Goal: Task Accomplishment & Management: Complete application form

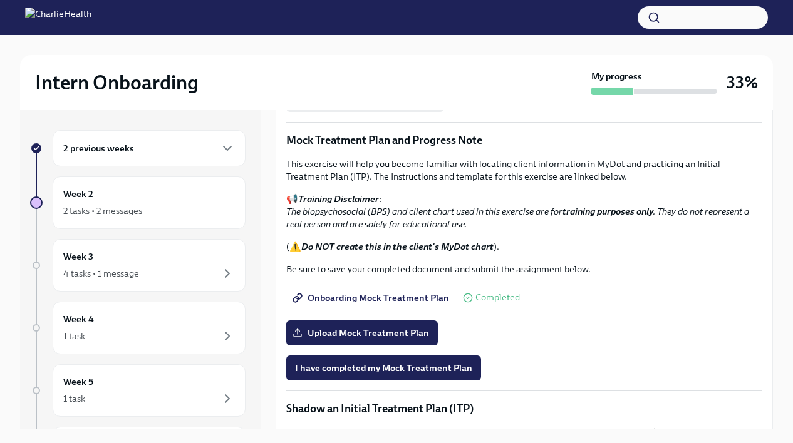
scroll to position [685, 0]
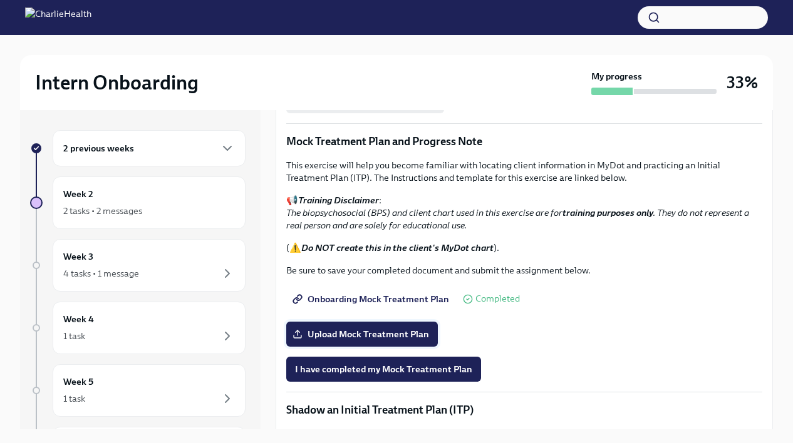
click at [410, 341] on label "Upload Mock Treatment Plan" at bounding box center [362, 334] width 152 height 25
click at [0, 0] on input "Upload Mock Treatment Plan" at bounding box center [0, 0] width 0 height 0
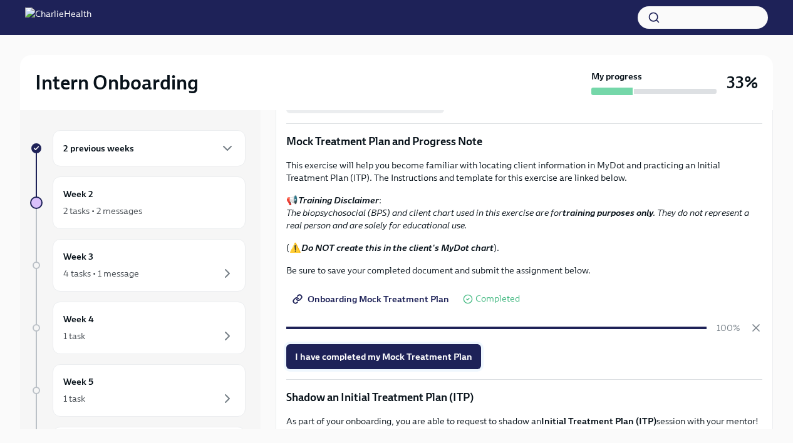
click at [438, 349] on button "I have completed my Mock Treatment Plan" at bounding box center [383, 356] width 195 height 25
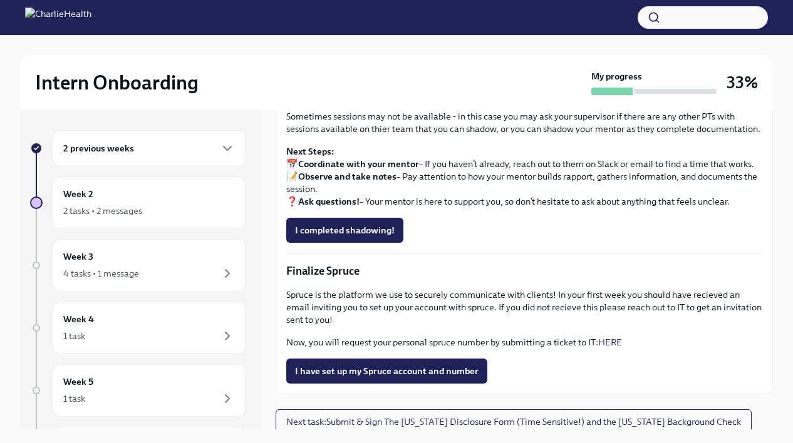
scroll to position [1047, 0]
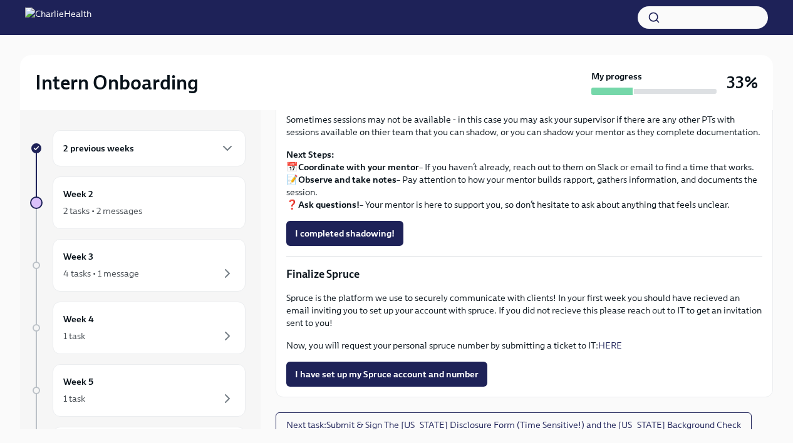
click at [324, 275] on p "Finalize Spruce" at bounding box center [524, 274] width 476 height 15
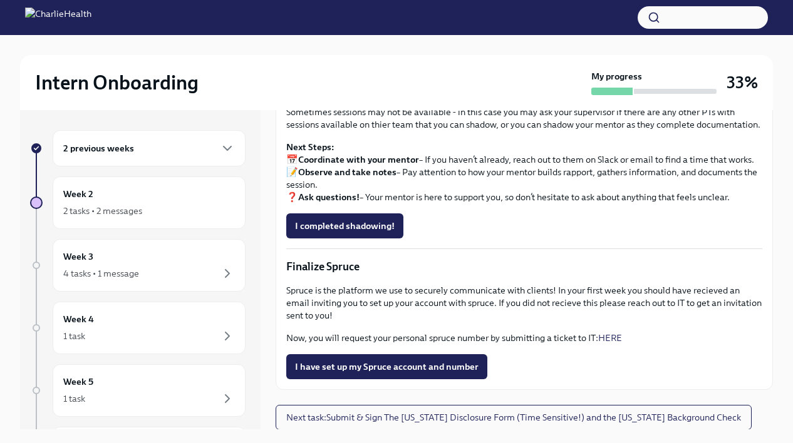
scroll to position [1053, 0]
click at [174, 331] on div "1 task" at bounding box center [149, 336] width 172 height 15
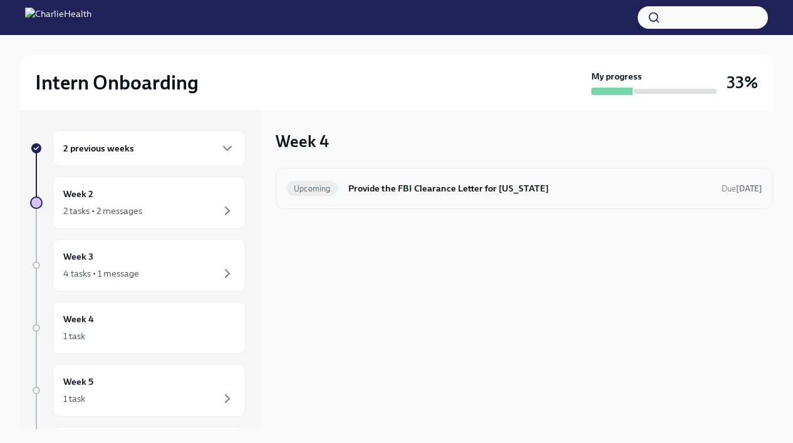
click at [385, 187] on h6 "Provide the FBI Clearance Letter for [US_STATE]" at bounding box center [529, 189] width 363 height 14
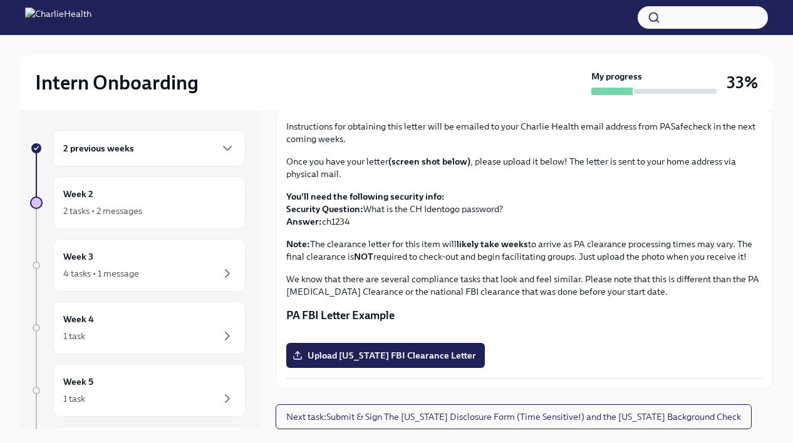
scroll to position [21, 0]
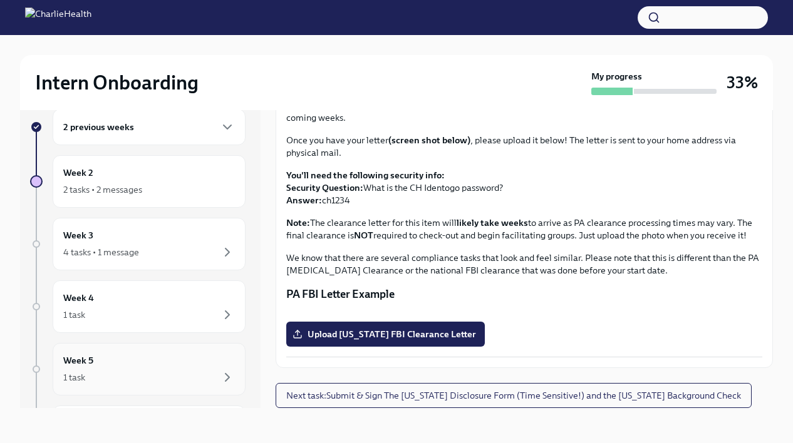
click at [201, 369] on div "Week 5 1 task" at bounding box center [149, 369] width 172 height 31
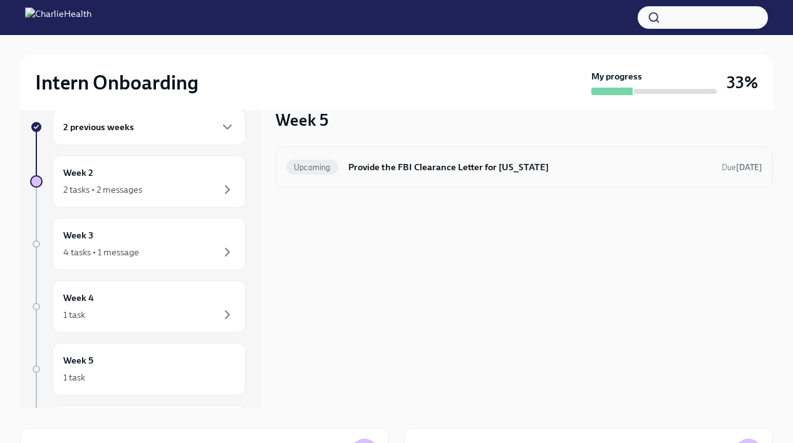
click at [411, 172] on h6 "Provide the FBI Clearance Letter for [US_STATE]" at bounding box center [529, 167] width 363 height 14
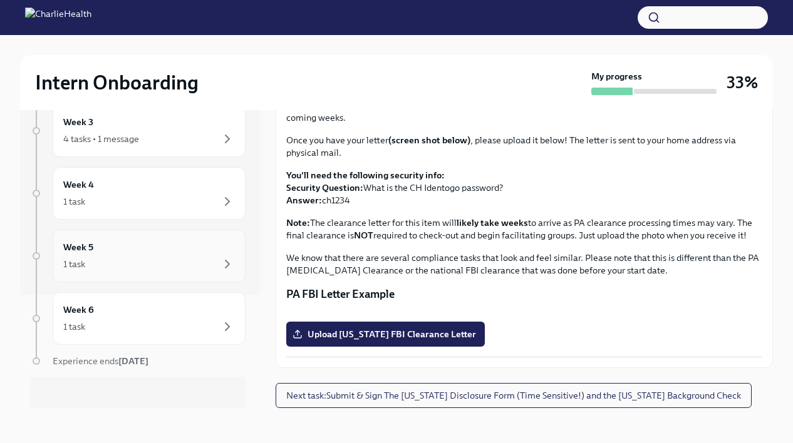
scroll to position [123, 0]
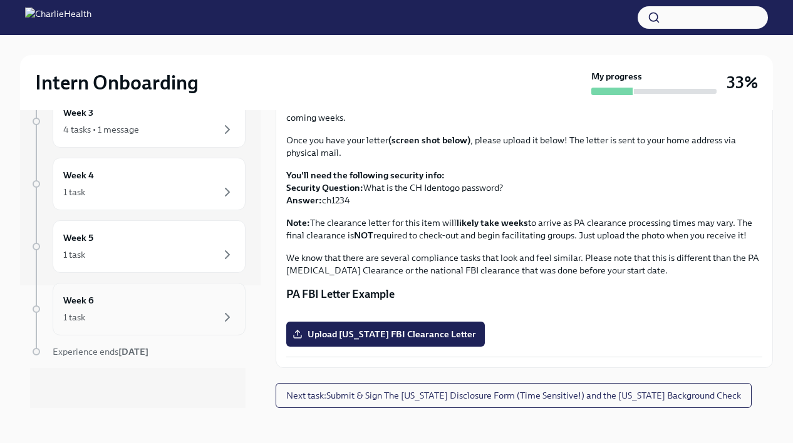
click at [171, 321] on div "1 task" at bounding box center [149, 317] width 172 height 15
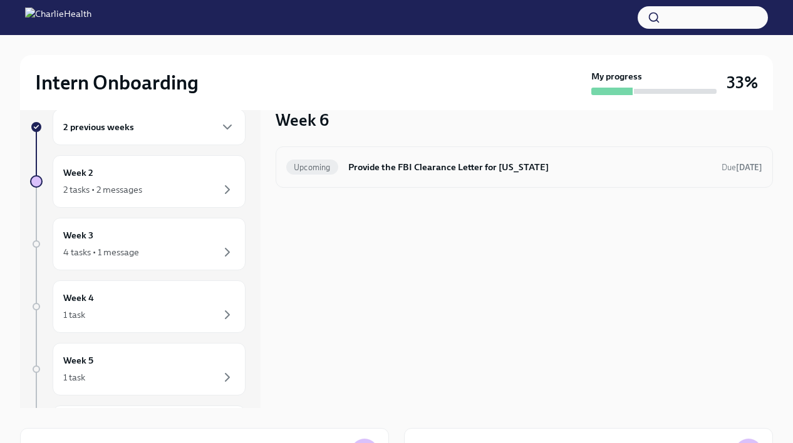
click at [349, 173] on h6 "Provide the FBI Clearance Letter for [US_STATE]" at bounding box center [529, 167] width 363 height 14
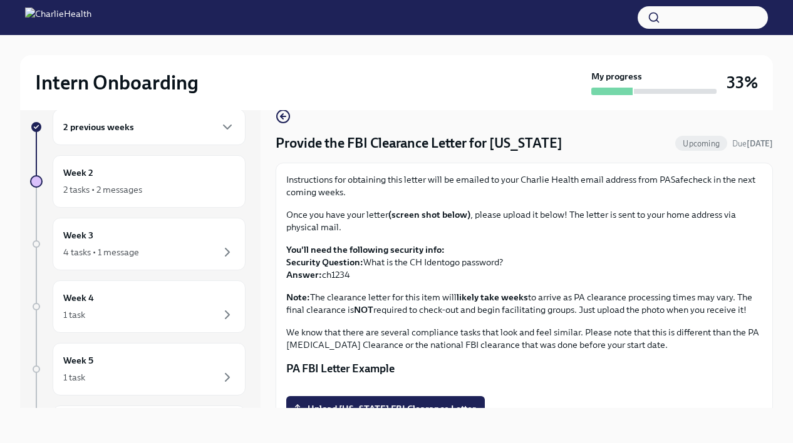
scroll to position [233, 0]
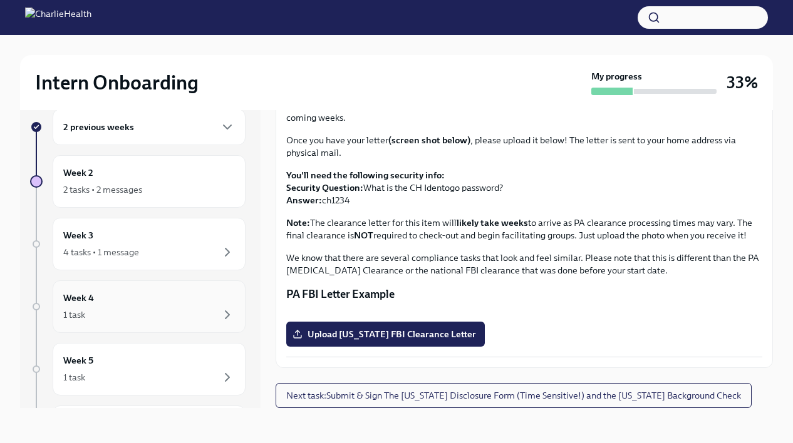
click at [153, 318] on div "1 task" at bounding box center [149, 315] width 172 height 15
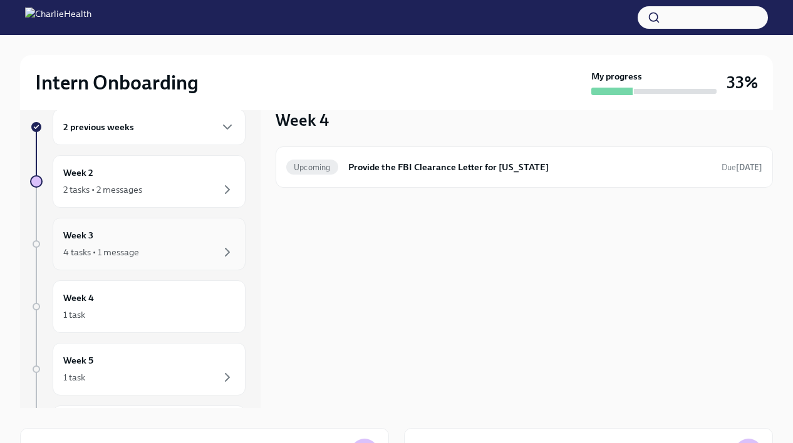
click at [147, 245] on div "4 tasks • 1 message" at bounding box center [149, 252] width 172 height 15
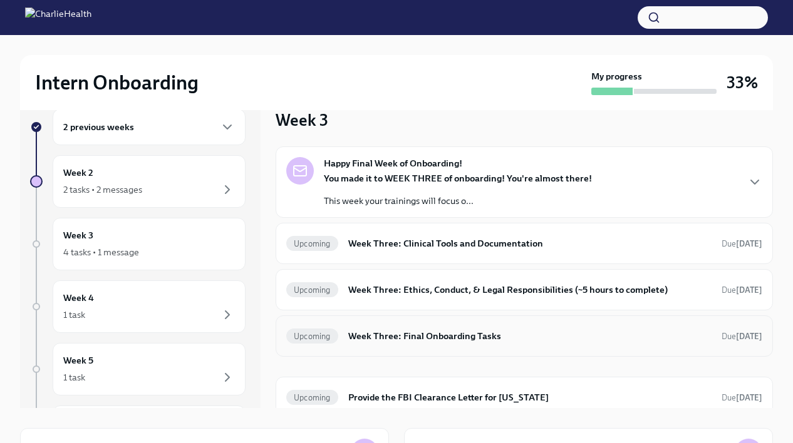
click at [377, 329] on h6 "Week Three: Final Onboarding Tasks" at bounding box center [529, 336] width 363 height 14
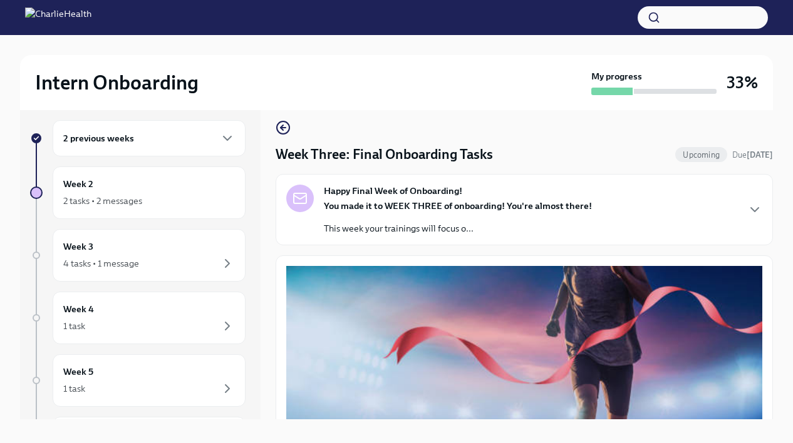
scroll to position [9, 0]
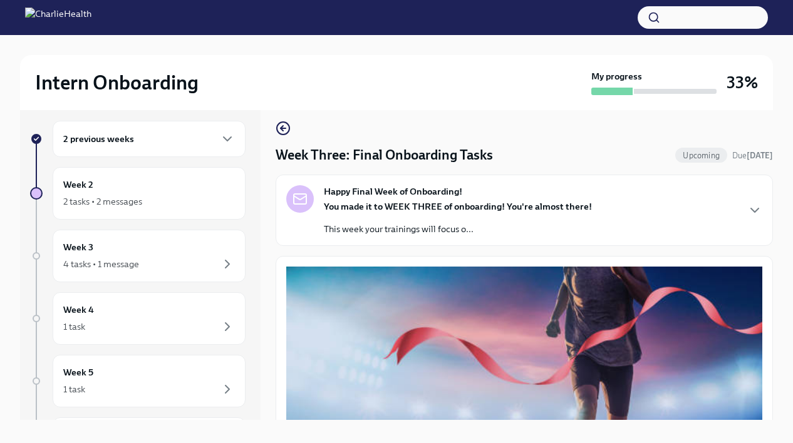
click at [393, 207] on strong "You made it to WEEK THREE of onboarding! You're almost there!" at bounding box center [458, 206] width 268 height 11
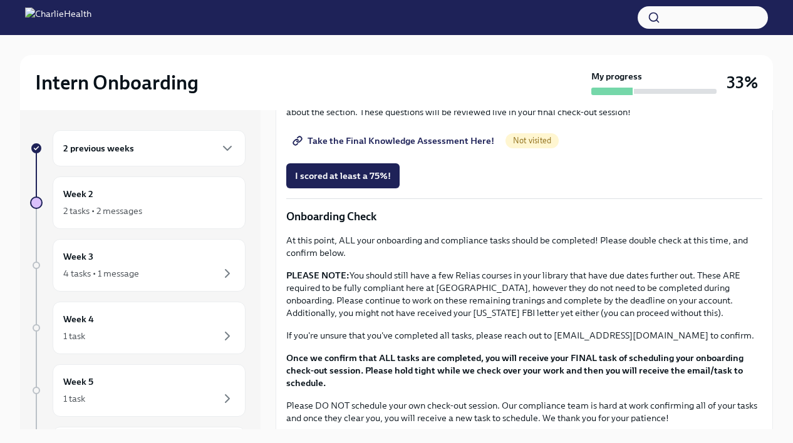
scroll to position [844, 0]
click at [406, 29] on span "Group Facilitator Study Guide" at bounding box center [361, 23] width 133 height 13
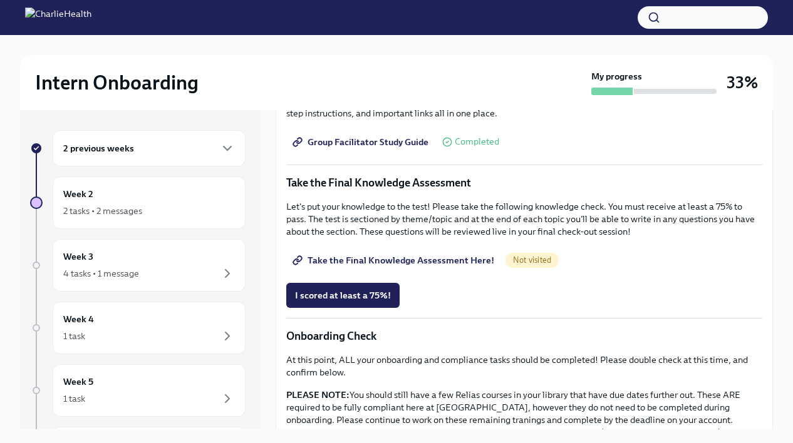
scroll to position [598, 0]
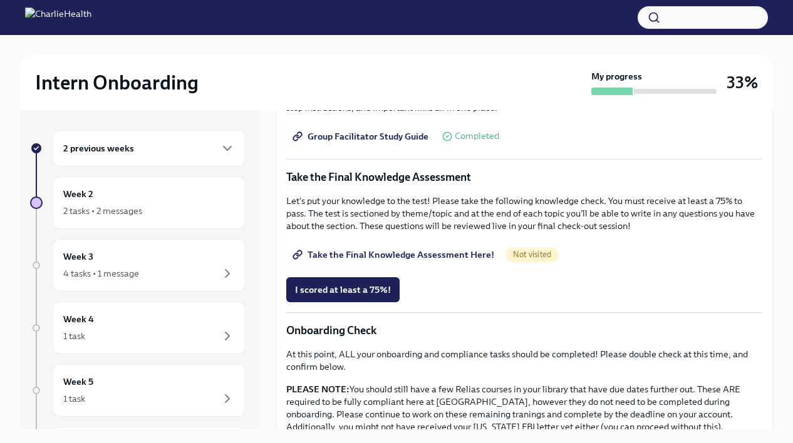
click at [415, 247] on link "Take the Final Knowledge Assessment Here!" at bounding box center [394, 254] width 217 height 25
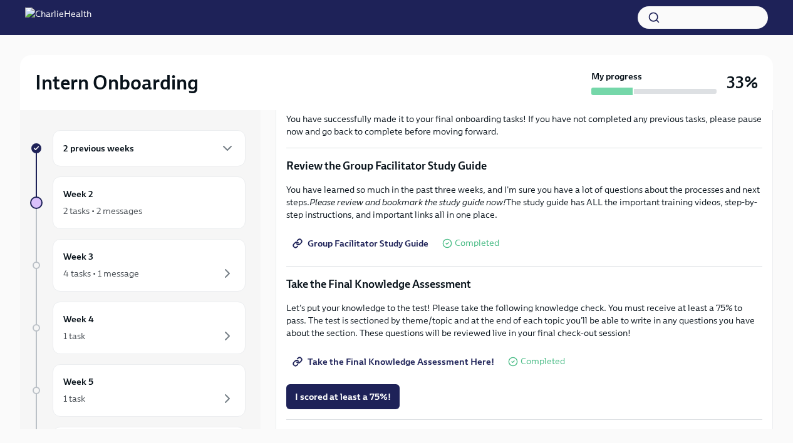
scroll to position [500, 0]
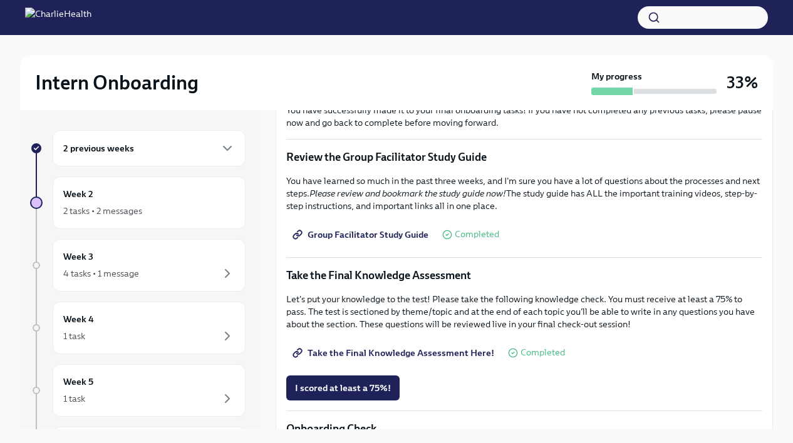
click at [417, 234] on span "Group Facilitator Study Guide" at bounding box center [361, 235] width 133 height 13
click at [391, 230] on span "Group Facilitator Study Guide" at bounding box center [361, 235] width 133 height 13
